Goal: Transaction & Acquisition: Purchase product/service

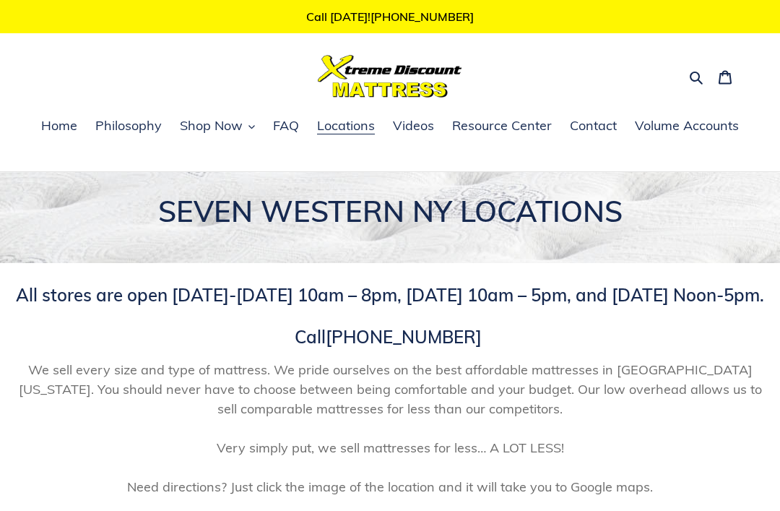
click at [199, 131] on span "Shop Now" at bounding box center [211, 125] width 63 height 17
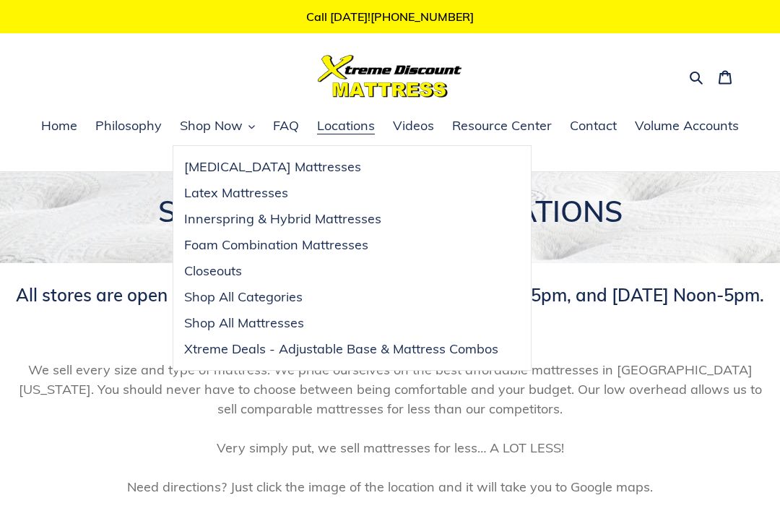
click at [235, 274] on span "Closeouts" at bounding box center [213, 270] width 58 height 17
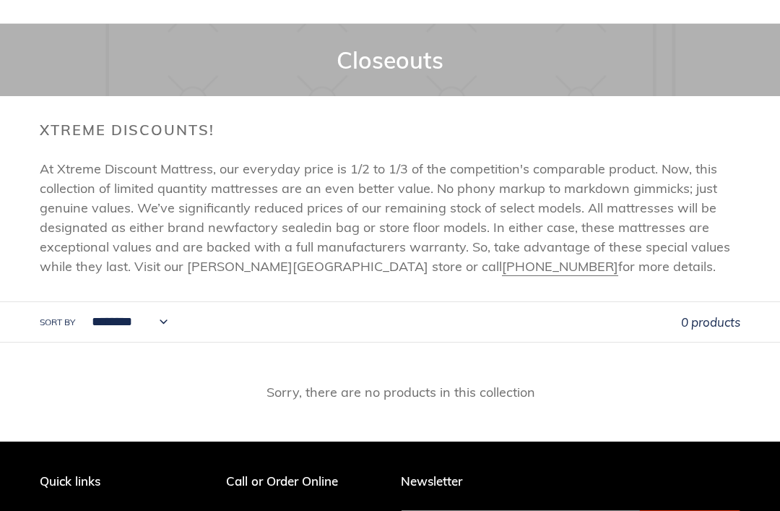
scroll to position [147, 0]
click at [170, 327] on select "**********" at bounding box center [126, 323] width 95 height 40
select select "**********"
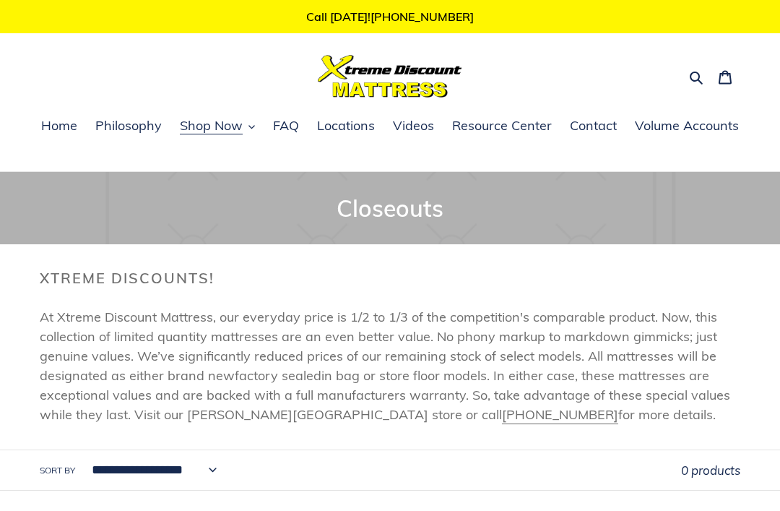
click at [215, 137] on button "Shop Now" at bounding box center [218, 127] width 90 height 22
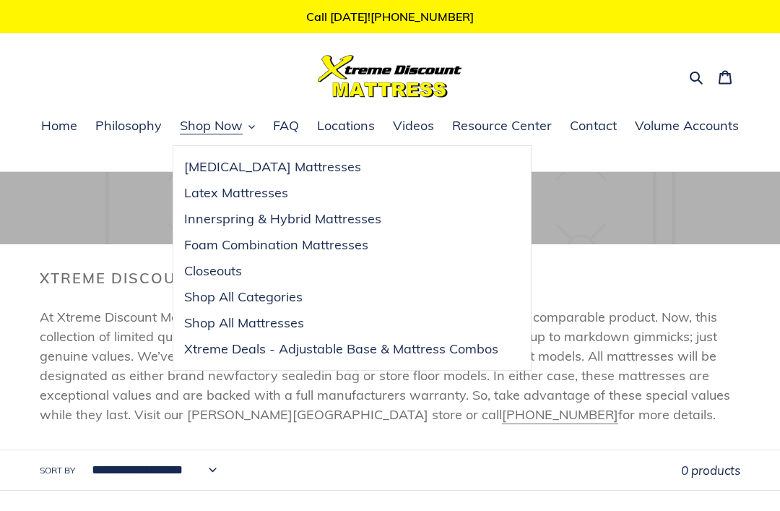
click at [303, 298] on span "Shop All Categories" at bounding box center [243, 296] width 119 height 17
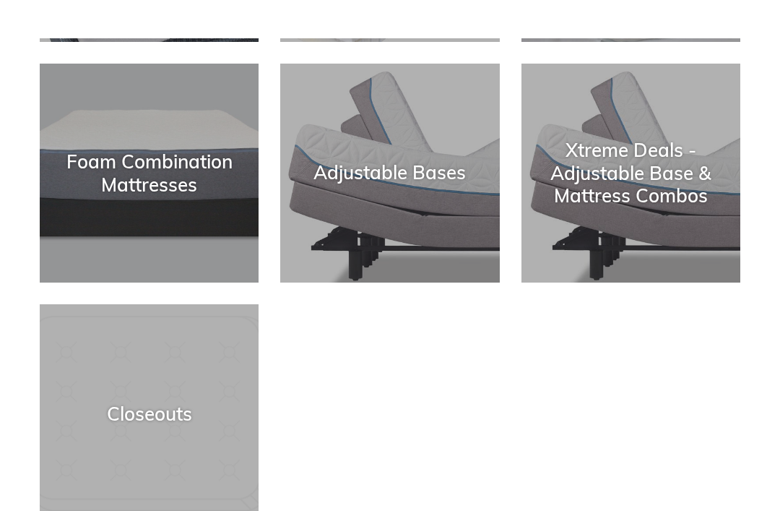
scroll to position [460, 0]
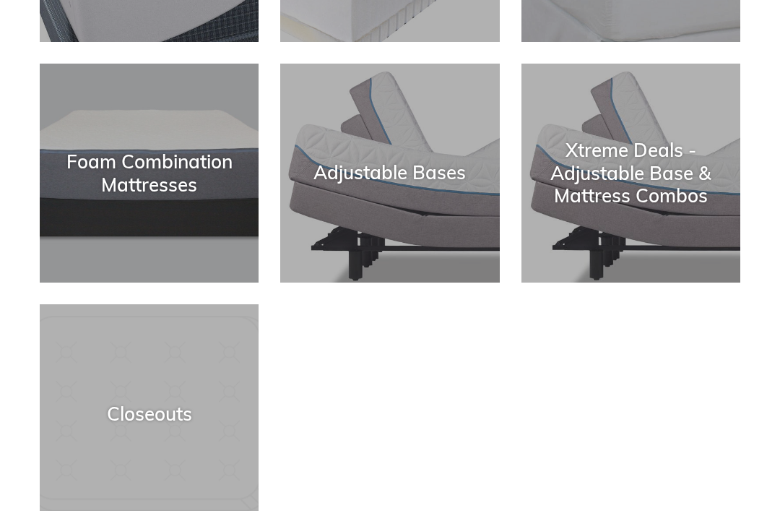
click at [167, 420] on div "Closeouts" at bounding box center [149, 413] width 219 height 22
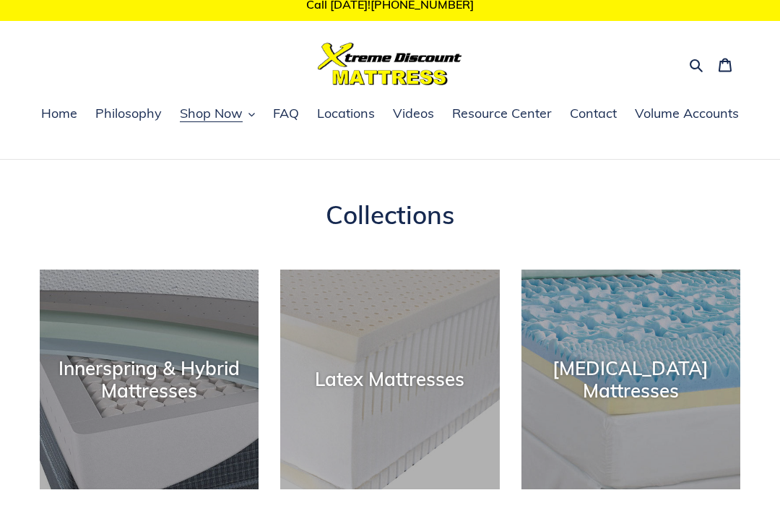
scroll to position [12, 0]
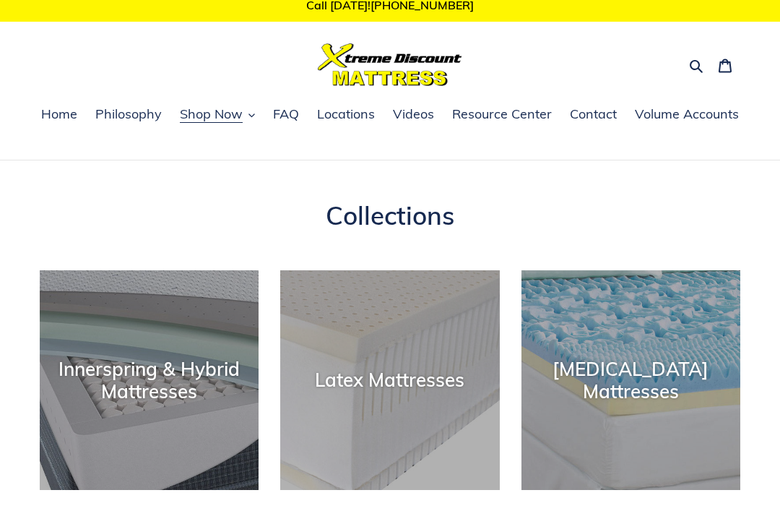
click at [157, 377] on div "Innerspring & Hybrid Mattresses" at bounding box center [149, 380] width 219 height 45
